Goal: Transaction & Acquisition: Purchase product/service

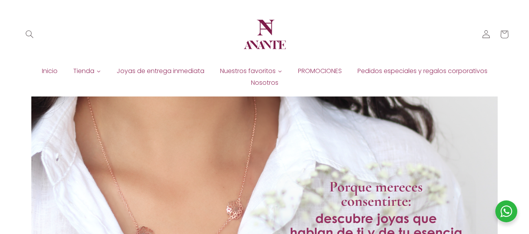
scroll to position [39, 0]
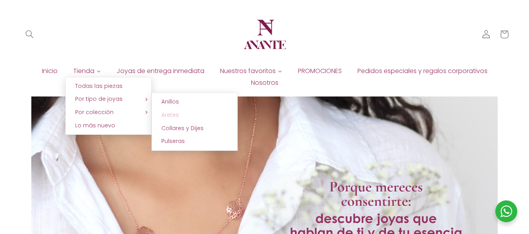
click at [177, 115] on span "Aretes" at bounding box center [170, 115] width 18 height 8
